Goal: Browse casually

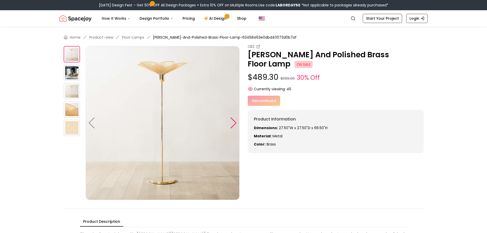
click at [233, 123] on div at bounding box center [233, 122] width 7 height 11
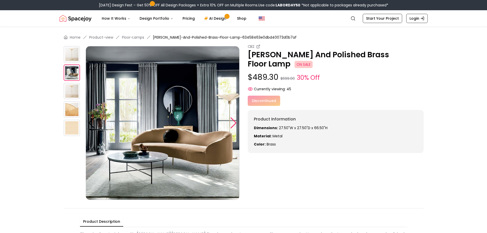
click at [233, 123] on div at bounding box center [233, 122] width 7 height 11
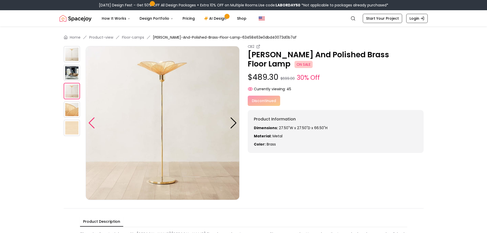
click at [93, 122] on div at bounding box center [91, 122] width 7 height 11
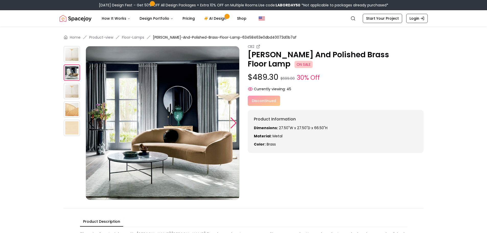
click at [233, 121] on div at bounding box center [233, 122] width 7 height 11
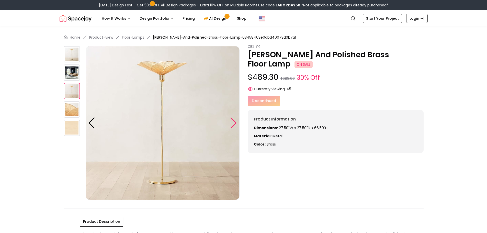
click at [233, 121] on div at bounding box center [233, 122] width 7 height 11
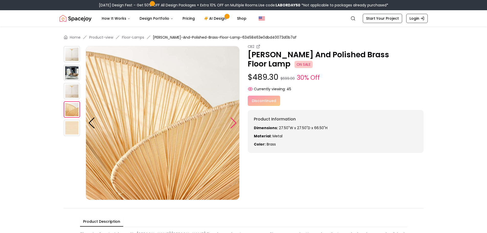
click at [233, 121] on div at bounding box center [233, 122] width 7 height 11
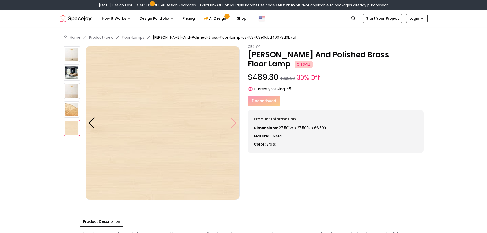
click at [233, 121] on img at bounding box center [163, 123] width 154 height 154
click at [233, 122] on img at bounding box center [163, 123] width 154 height 154
click at [91, 124] on div at bounding box center [91, 122] width 7 height 11
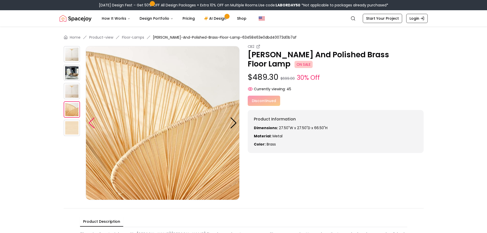
click at [91, 124] on div at bounding box center [91, 122] width 7 height 11
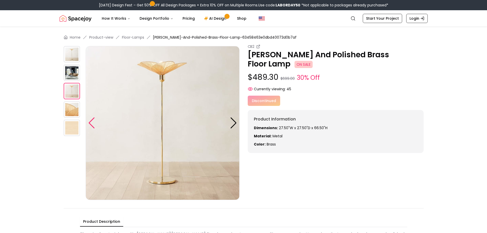
click at [91, 124] on div at bounding box center [91, 122] width 7 height 11
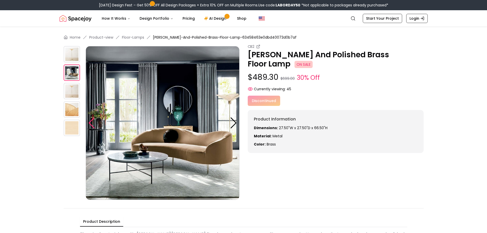
click at [91, 124] on div at bounding box center [91, 122] width 7 height 11
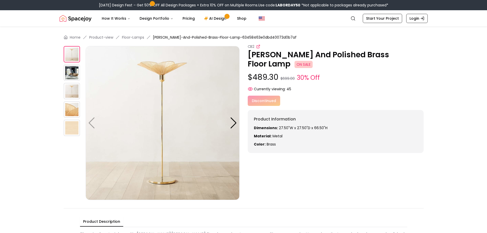
click at [258, 46] on icon at bounding box center [259, 46] width 2 height 2
